Goal: Task Accomplishment & Management: Manage account settings

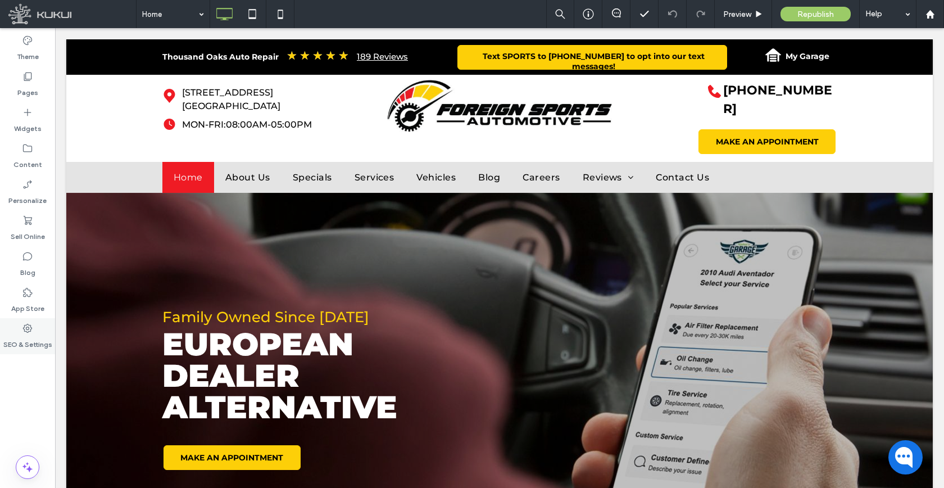
click at [33, 337] on label "SEO & Settings" at bounding box center [27, 342] width 49 height 16
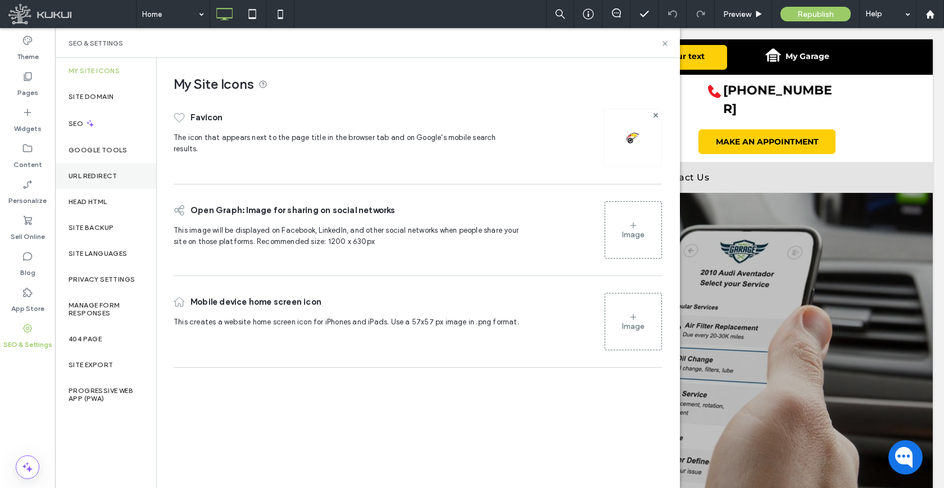
click at [96, 177] on label "URL Redirect" at bounding box center [93, 176] width 49 height 8
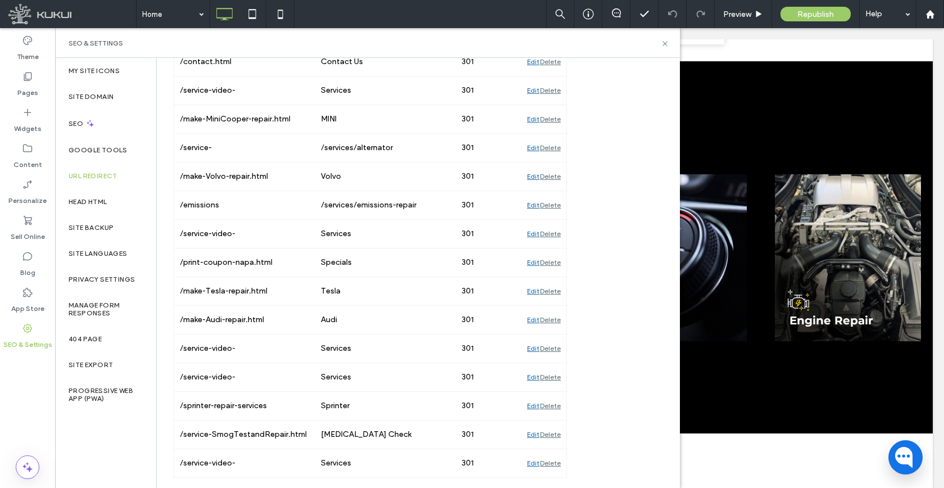
scroll to position [1213, 0]
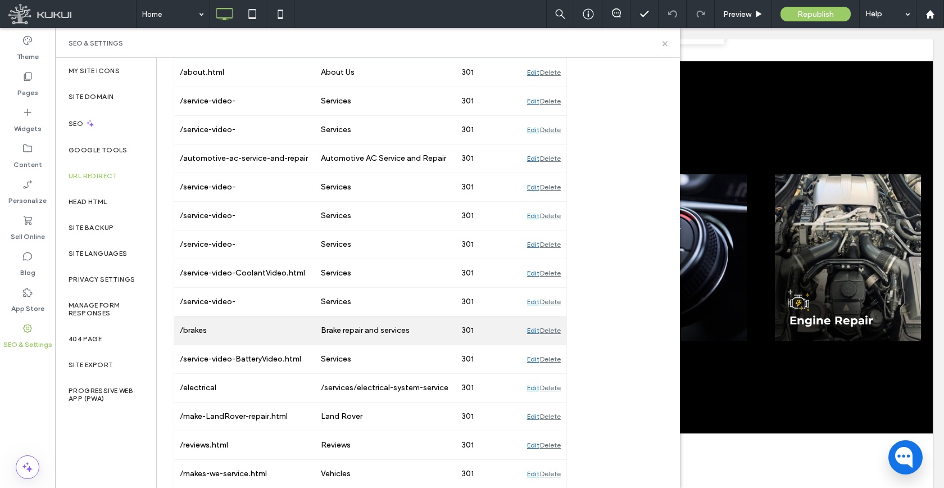
click at [548, 330] on div "Delete" at bounding box center [550, 330] width 21 height 28
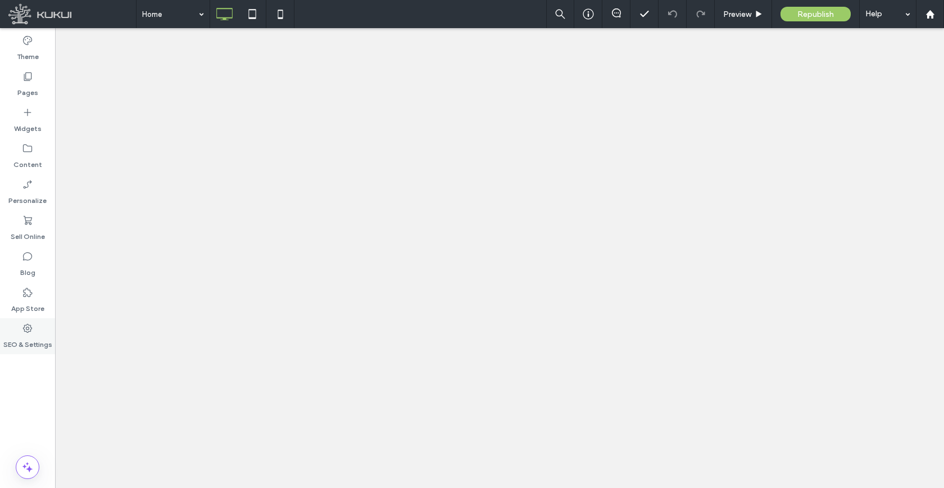
click at [26, 332] on use at bounding box center [27, 328] width 9 height 9
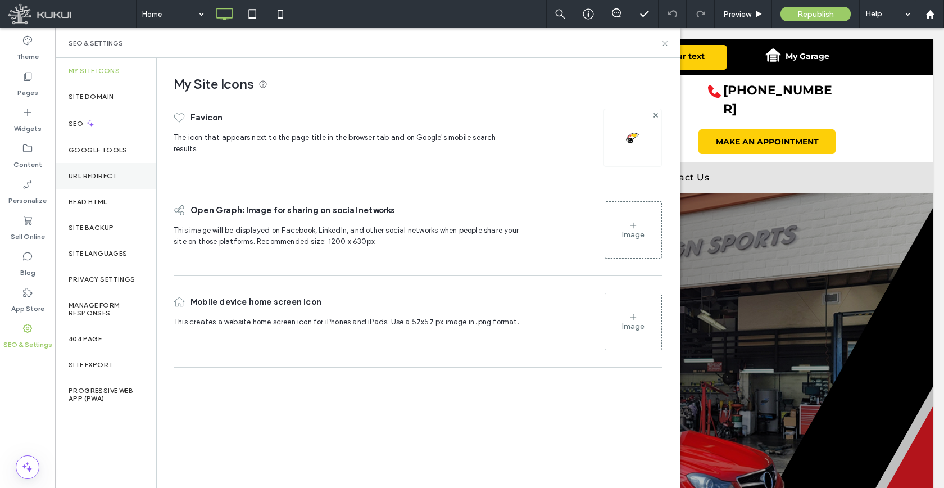
click at [96, 170] on div "URL Redirect" at bounding box center [105, 176] width 101 height 26
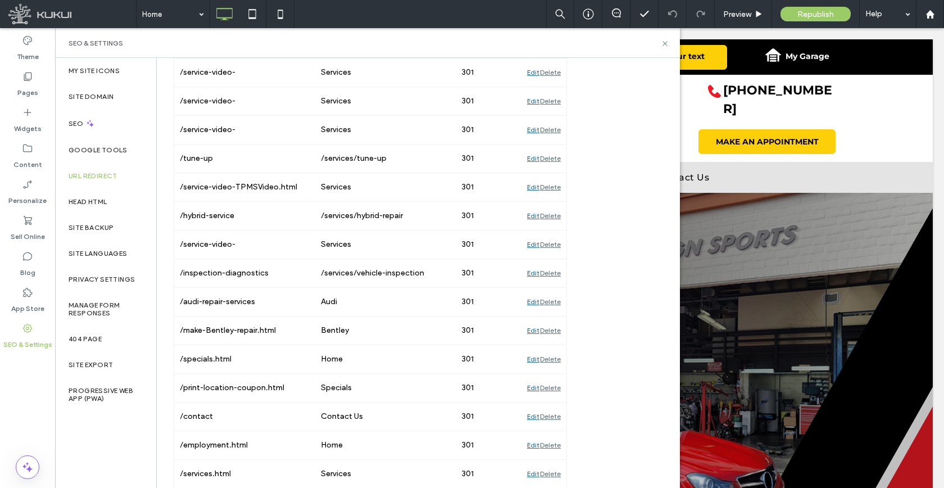
scroll to position [2704, 0]
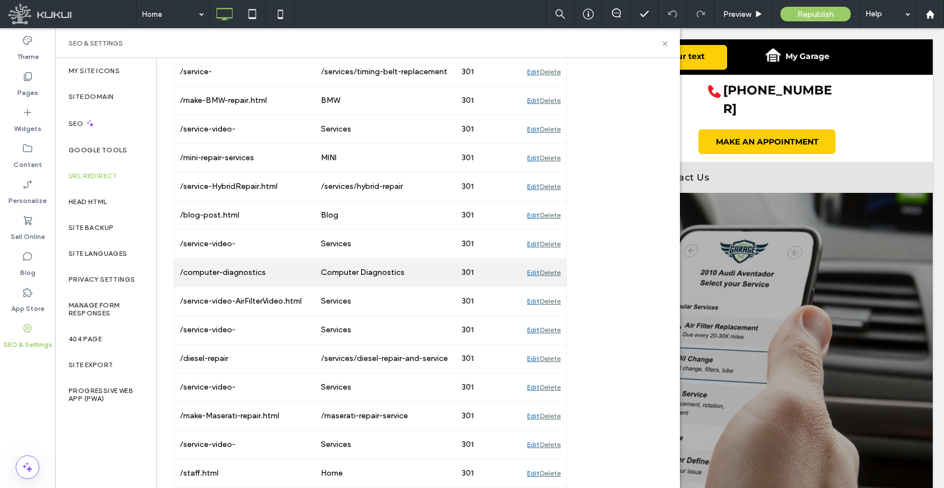
click at [558, 274] on div "Delete" at bounding box center [550, 273] width 21 height 28
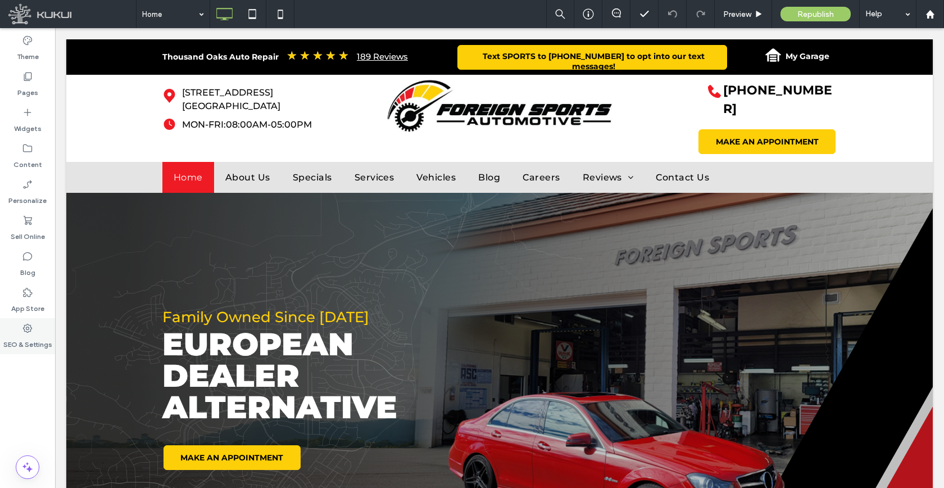
click at [35, 338] on label "SEO & Settings" at bounding box center [27, 342] width 49 height 16
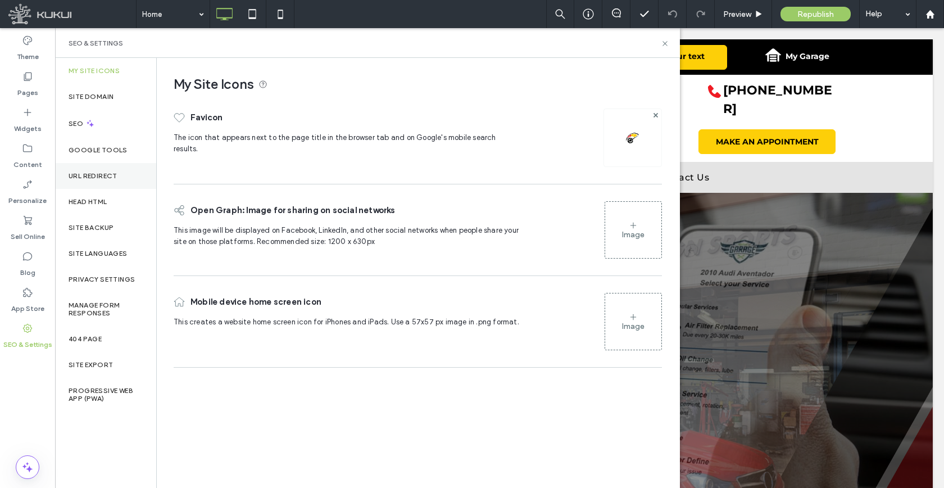
click at [93, 169] on div "URL Redirect" at bounding box center [105, 176] width 101 height 26
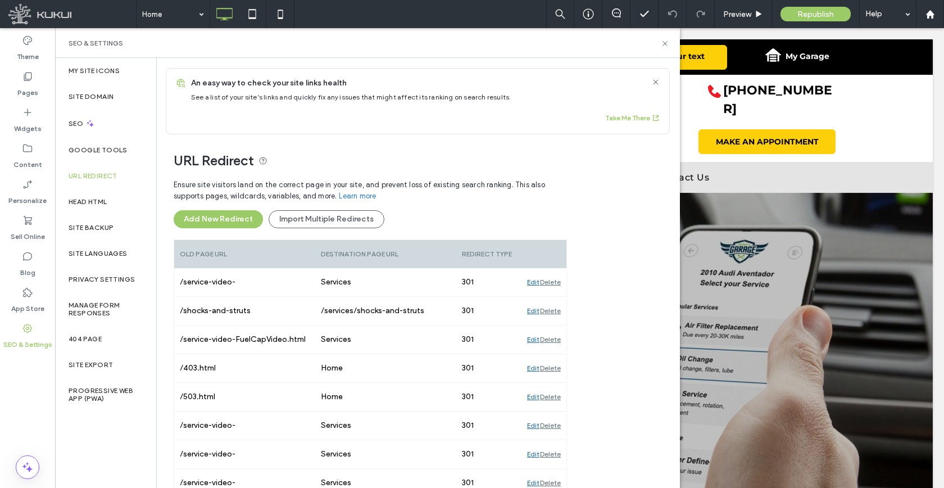
click at [440, 224] on div "Add New Redirect Import Multiple Redirects" at bounding box center [370, 219] width 393 height 18
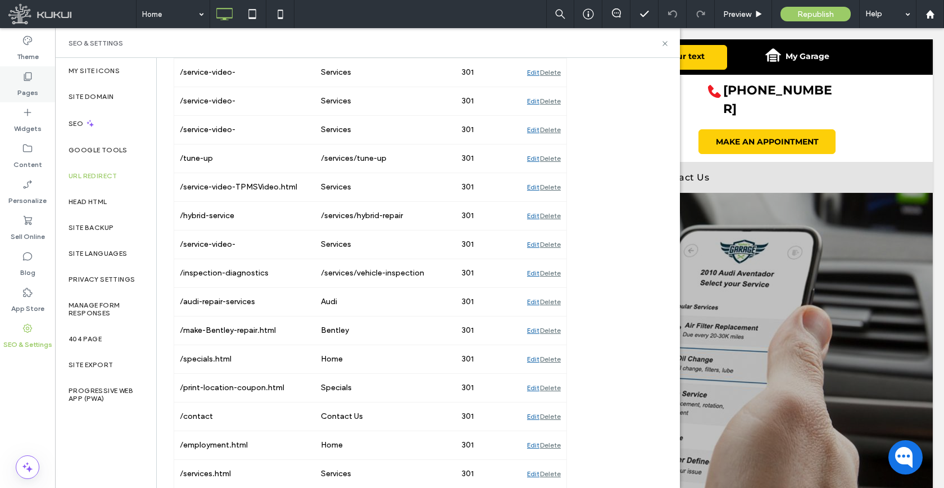
click at [33, 92] on label "Pages" at bounding box center [27, 90] width 21 height 16
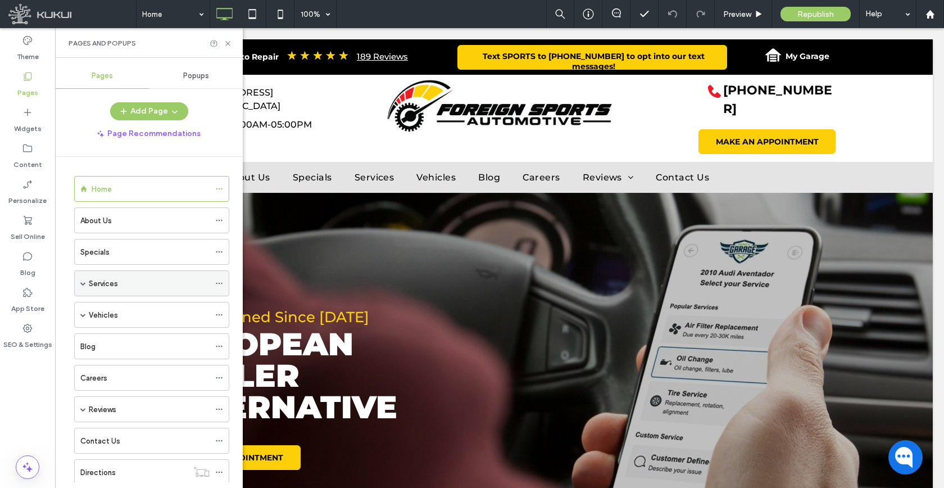
click at [84, 283] on span at bounding box center [83, 283] width 6 height 6
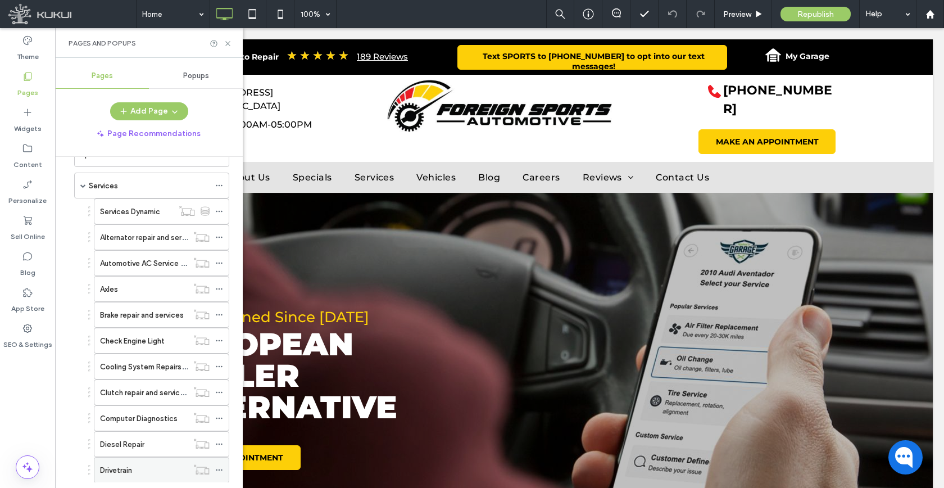
scroll to position [183, 0]
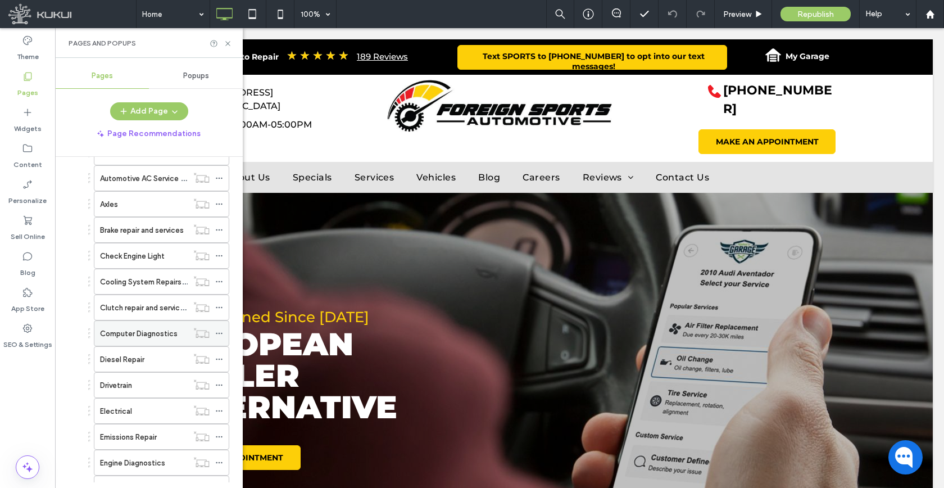
click at [220, 333] on icon at bounding box center [219, 333] width 8 height 8
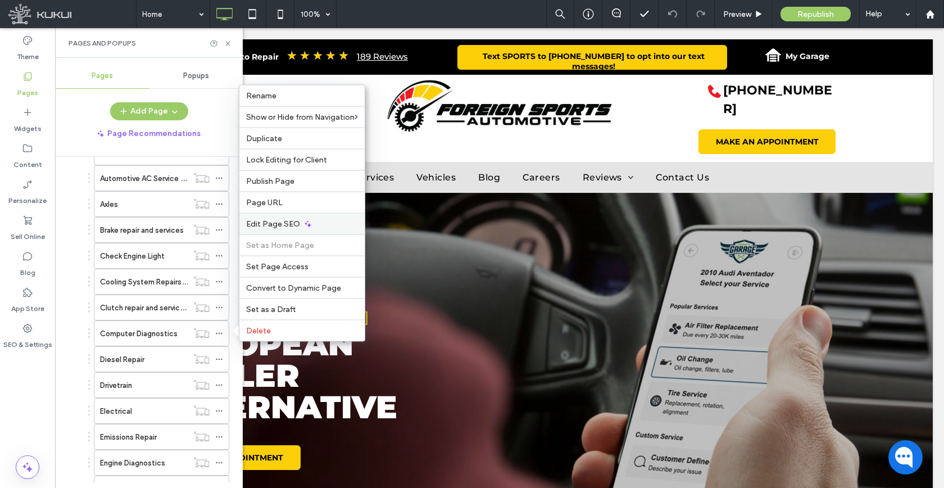
click at [262, 220] on span "Edit Page SEO" at bounding box center [273, 224] width 54 height 10
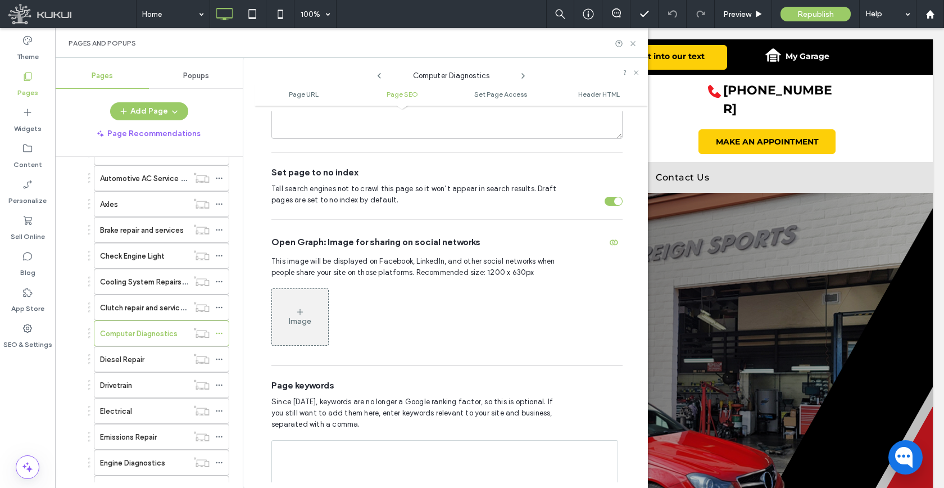
scroll to position [446, 0]
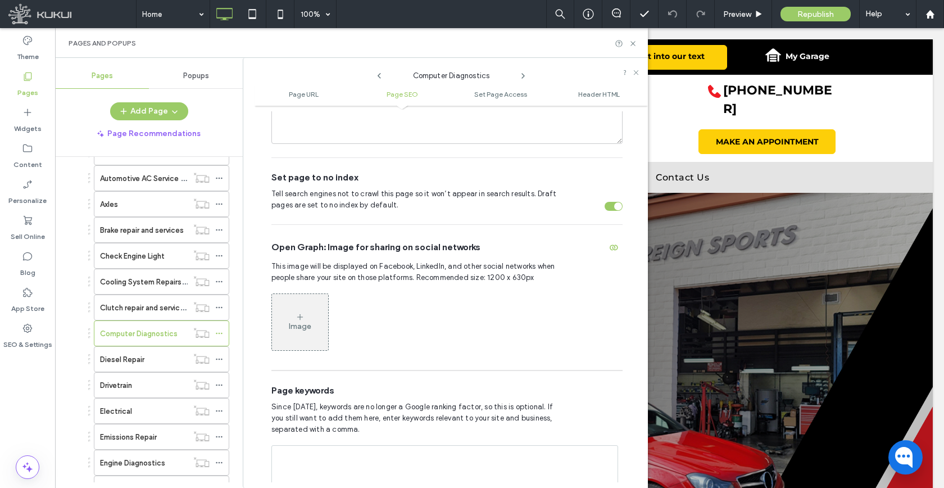
click at [609, 189] on div "Set page to no index Tell search engines not to crawl this page so it won’t app…" at bounding box center [446, 191] width 351 height 66
click at [605, 202] on div "toggle" at bounding box center [614, 206] width 18 height 9
